Goal: Use online tool/utility: Utilize a website feature to perform a specific function

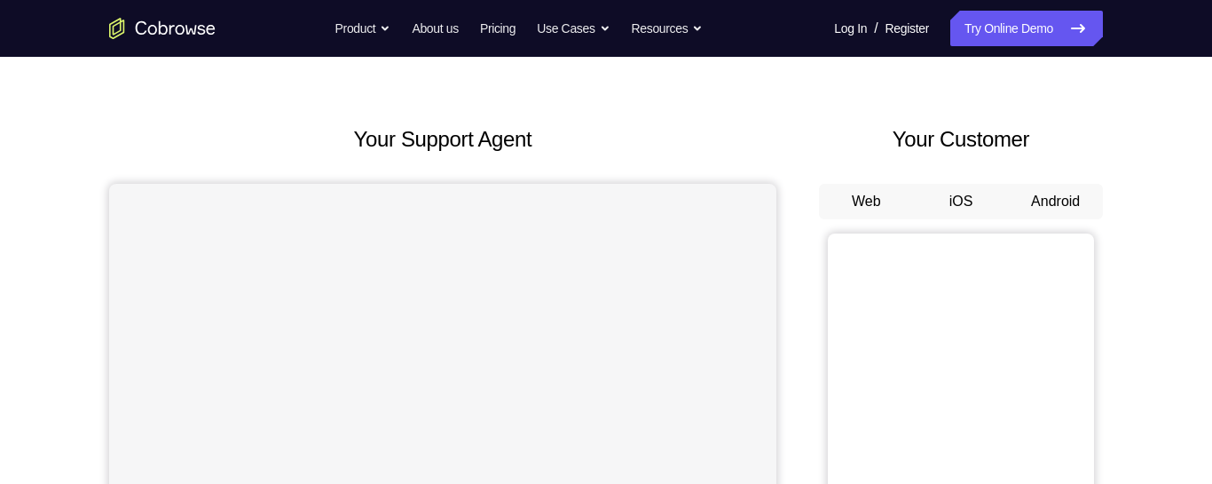
scroll to position [45, 0]
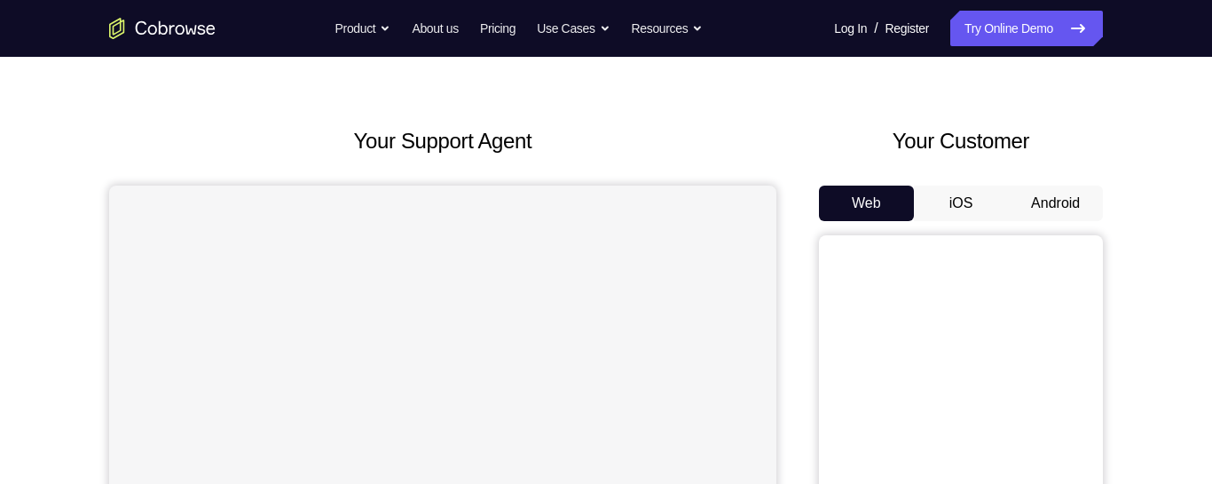
click at [1040, 186] on button "Android" at bounding box center [1055, 203] width 95 height 36
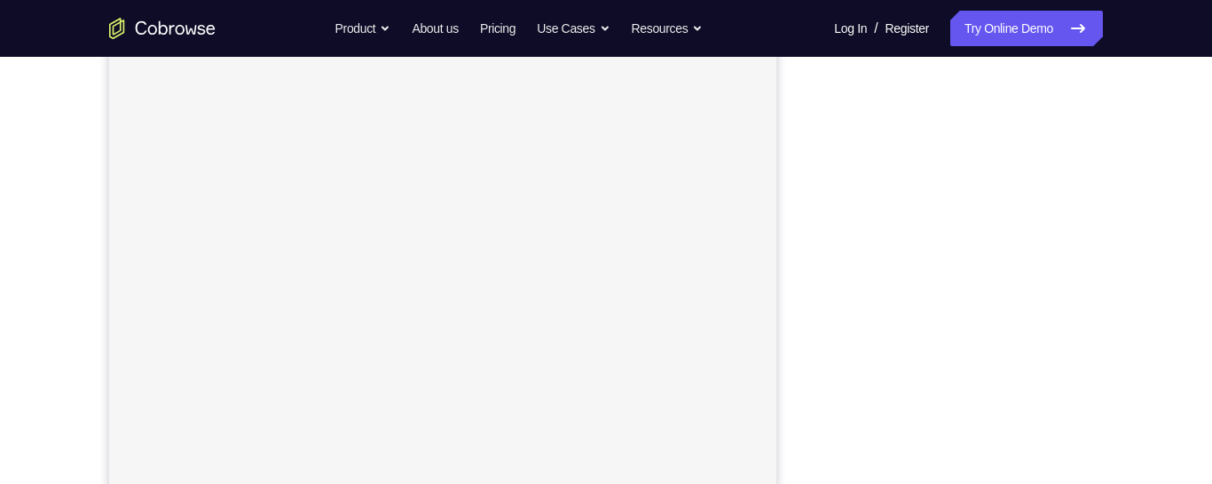
scroll to position [296, 0]
click at [545, 15] on button "Use Cases" at bounding box center [573, 29] width 73 height 36
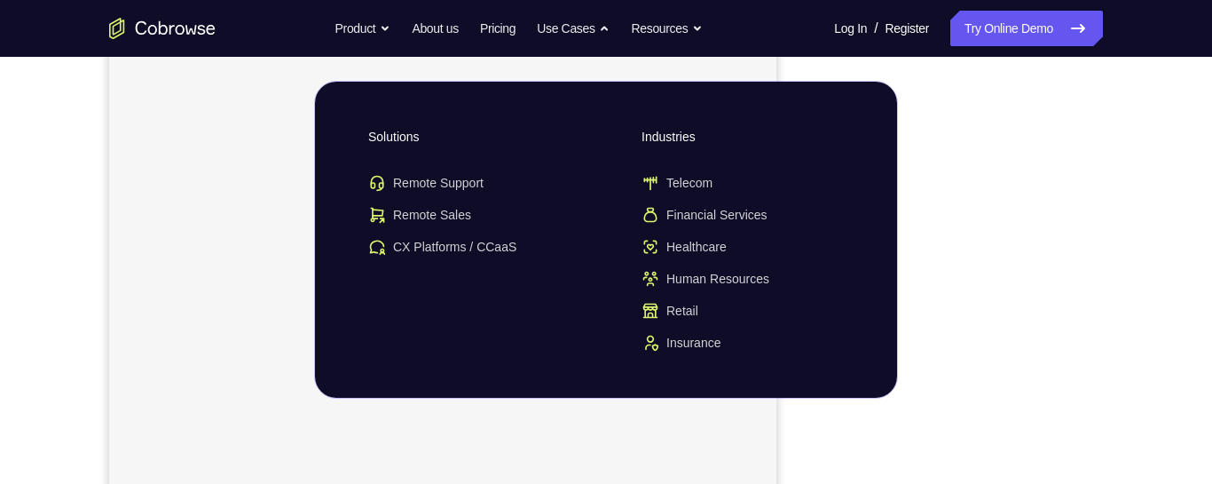
click at [349, 299] on div "Go back Solutions Remote Support Remote Sales CX Platforms / CCaaS Industries T…" at bounding box center [606, 240] width 582 height 316
click at [882, 383] on div "Go back Solutions Remote Support Remote Sales CX Platforms / CCaaS Industries T…" at bounding box center [606, 240] width 582 height 316
click at [401, 304] on div "Go back Solutions Remote Support Remote Sales CX Platforms / CCaaS Industries T…" at bounding box center [606, 240] width 582 height 316
click at [990, 38] on link "Try Online Demo" at bounding box center [1027, 29] width 153 height 36
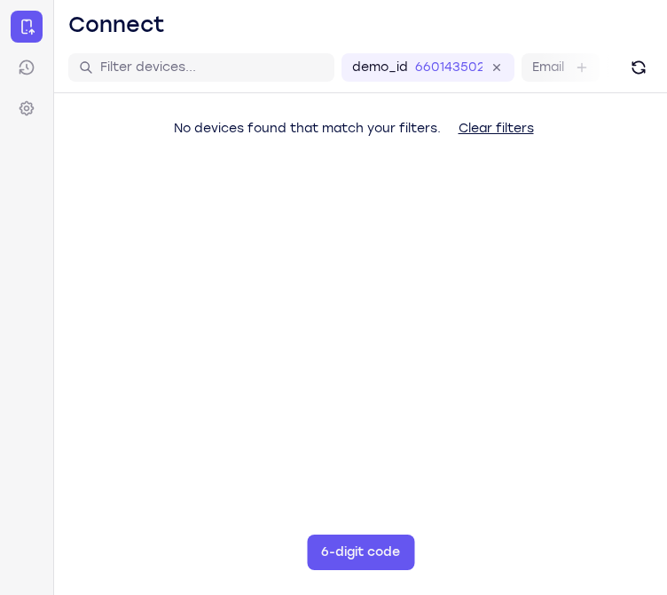
click at [96, 333] on main "demo_id 660143502 660143502 Email User ID Device ID Device name 6-digit code Co…" at bounding box center [360, 340] width 613 height 595
click at [111, 334] on main "demo_id 660143502 660143502 Email User ID Device ID Device name 6-digit code Co…" at bounding box center [360, 340] width 613 height 595
click at [649, 477] on main "demo_id 660143502 660143502 Email User ID Device ID Device name 6-digit code Co…" at bounding box center [360, 340] width 613 height 595
click at [187, 300] on main "demo_id 660143502 660143502 Email User ID Device ID Device name 6-digit code Co…" at bounding box center [360, 340] width 613 height 595
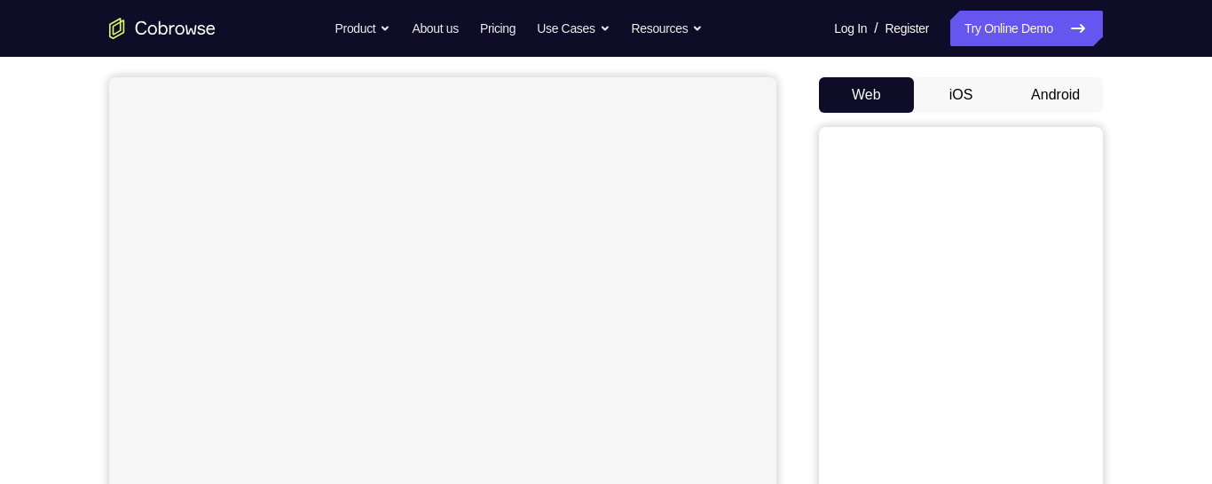
scroll to position [154, 0]
click at [1081, 91] on button "Android" at bounding box center [1055, 94] width 95 height 36
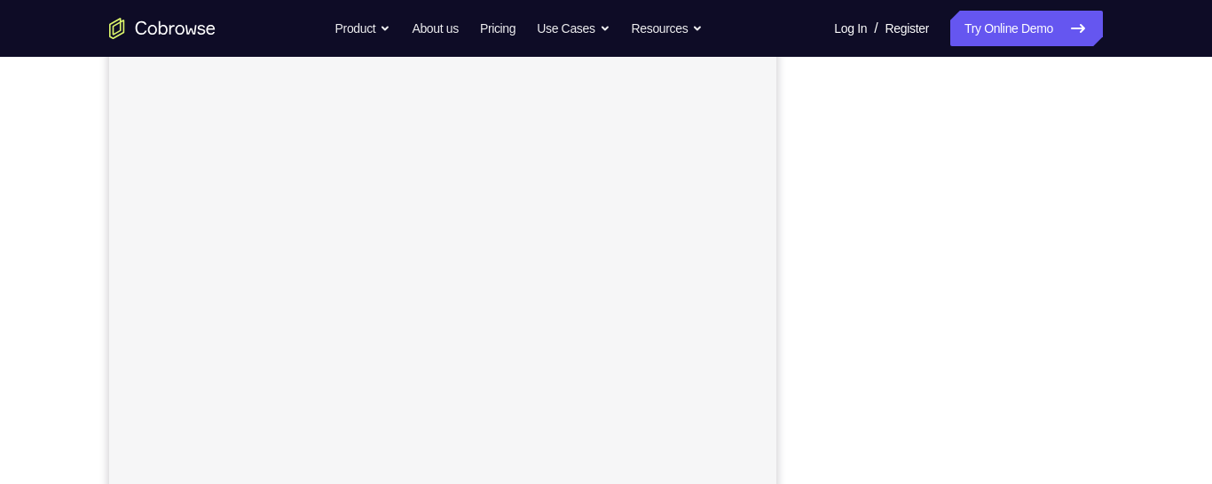
scroll to position [281, 0]
click at [825, 267] on div at bounding box center [961, 272] width 284 height 546
click at [1158, 309] on div "Your Support Agent Your Customer Web iOS Android Next Steps We’d be happy to gi…" at bounding box center [606, 341] width 1136 height 1171
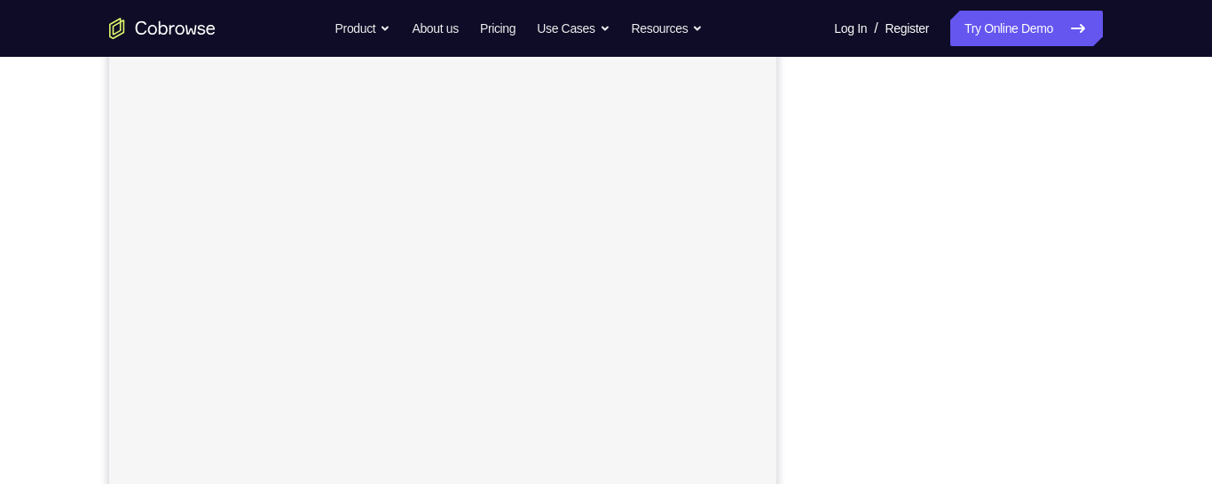
click at [1126, 306] on div "Your Support Agent Your Customer Web iOS Android Next Steps We’d be happy to gi…" at bounding box center [606, 322] width 1136 height 1171
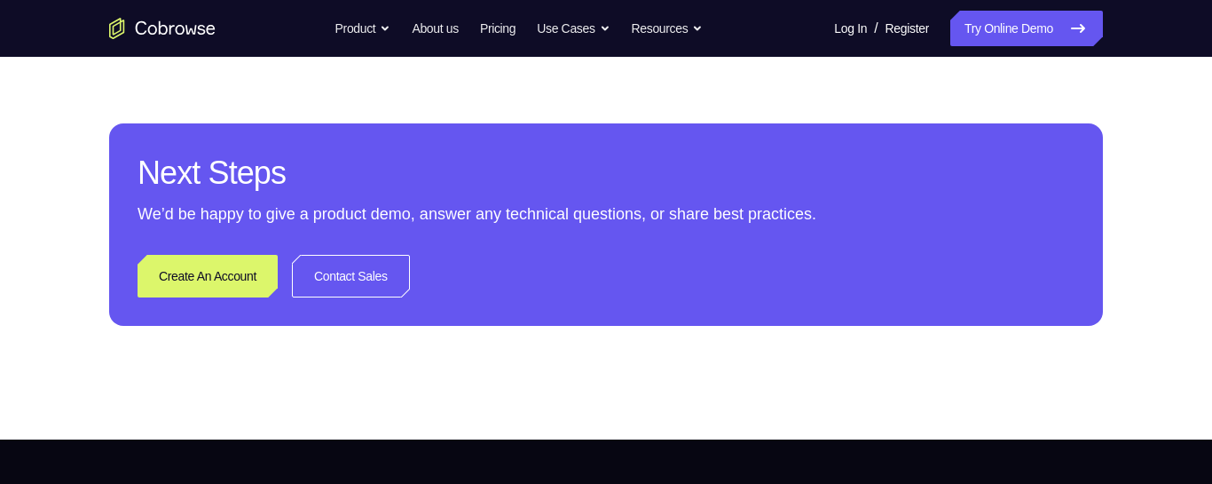
click at [1074, 303] on div "Next Steps We’d be happy to give a product demo, answer any technical questions…" at bounding box center [606, 224] width 994 height 202
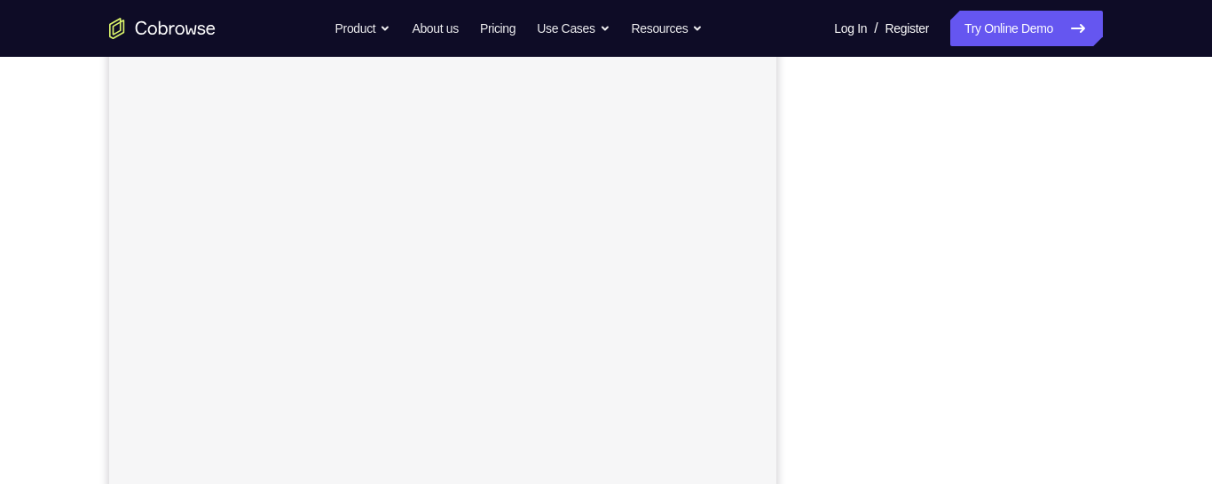
scroll to position [323, 0]
